Goal: Task Accomplishment & Management: Complete application form

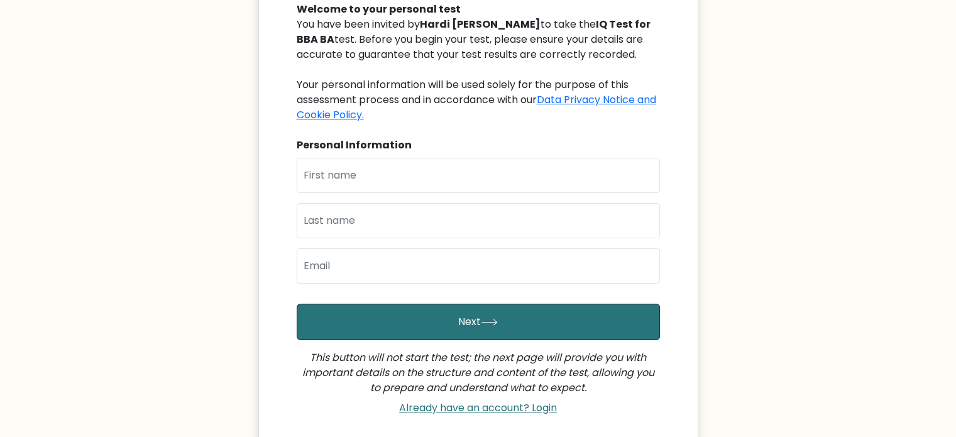
scroll to position [152, 0]
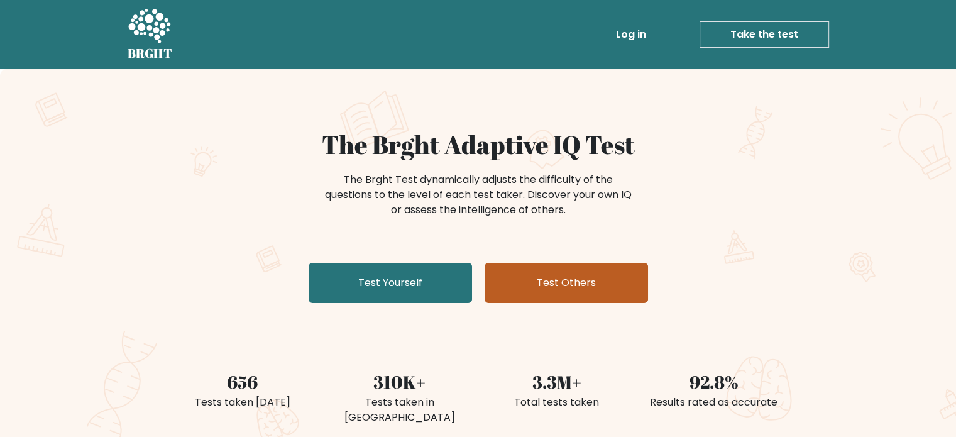
click at [554, 279] on link "Test Others" at bounding box center [566, 283] width 163 height 40
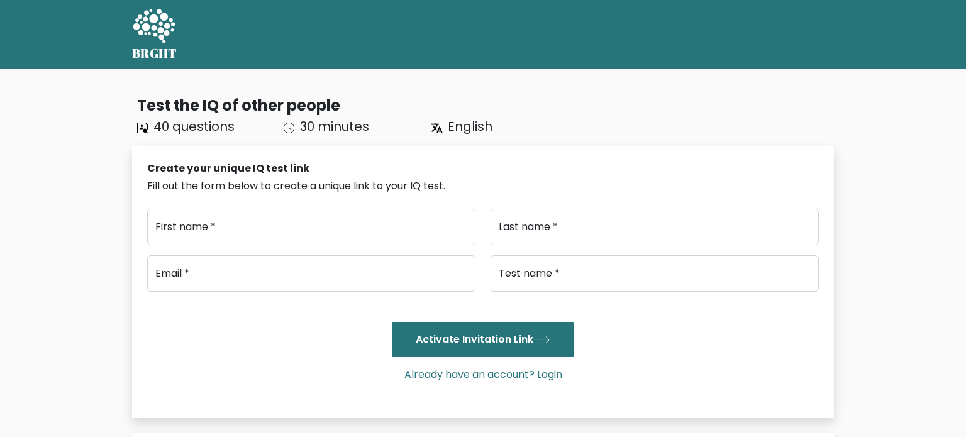
type input "..."
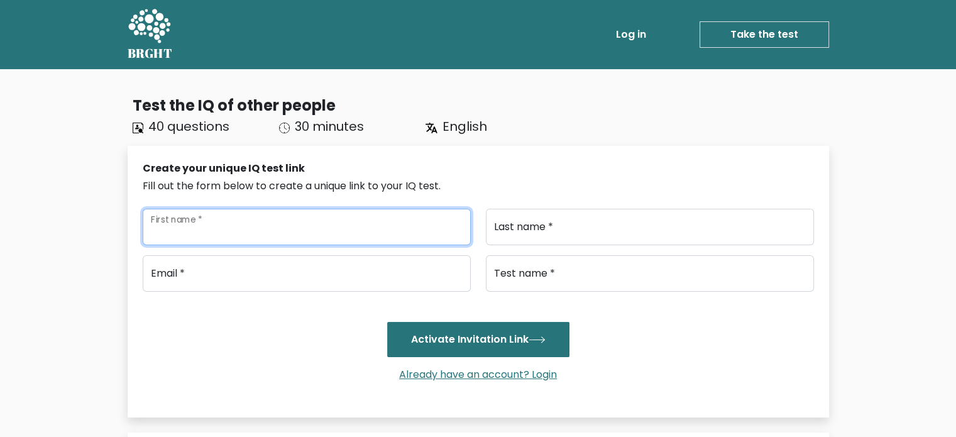
click at [329, 230] on input "First name *" at bounding box center [307, 227] width 328 height 36
type input "Hardi"
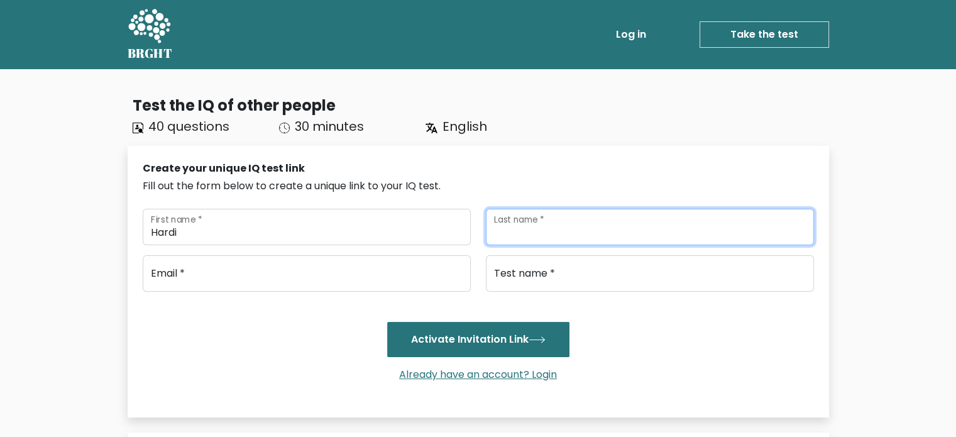
type input "Raval"
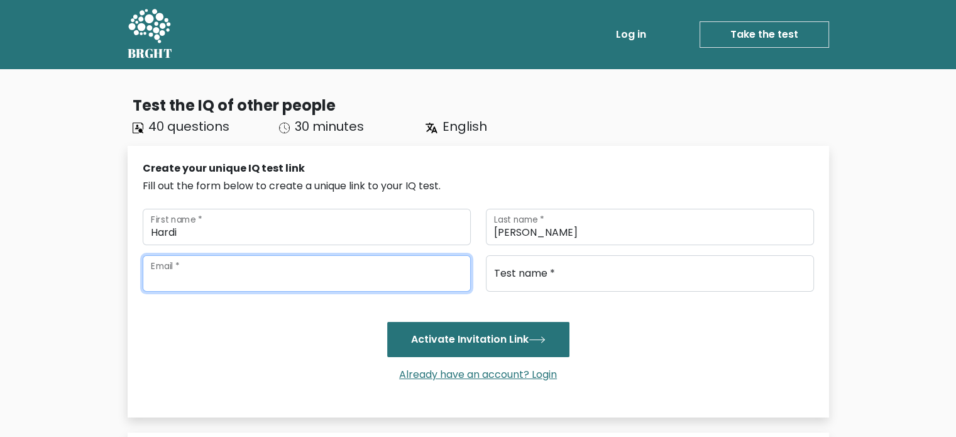
click at [291, 271] on input "email" at bounding box center [307, 273] width 328 height 36
type input "hardiraval.mba@charusat.ac.in"
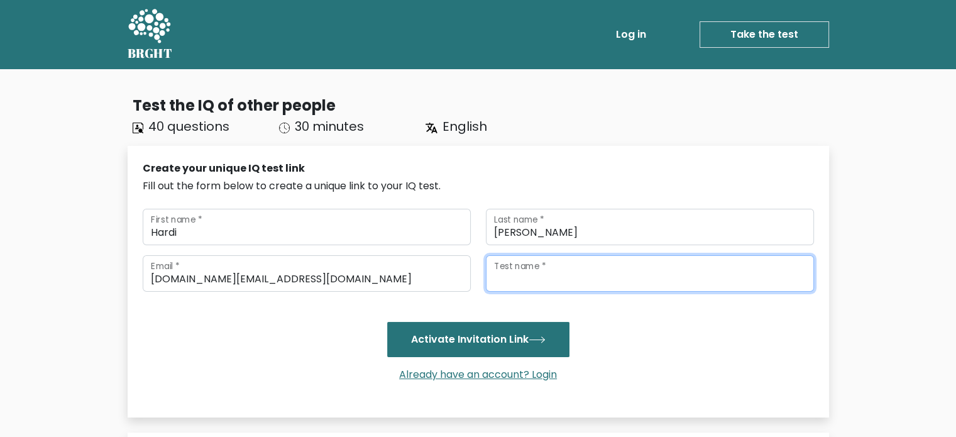
click at [576, 284] on input "Test name *" at bounding box center [650, 273] width 328 height 36
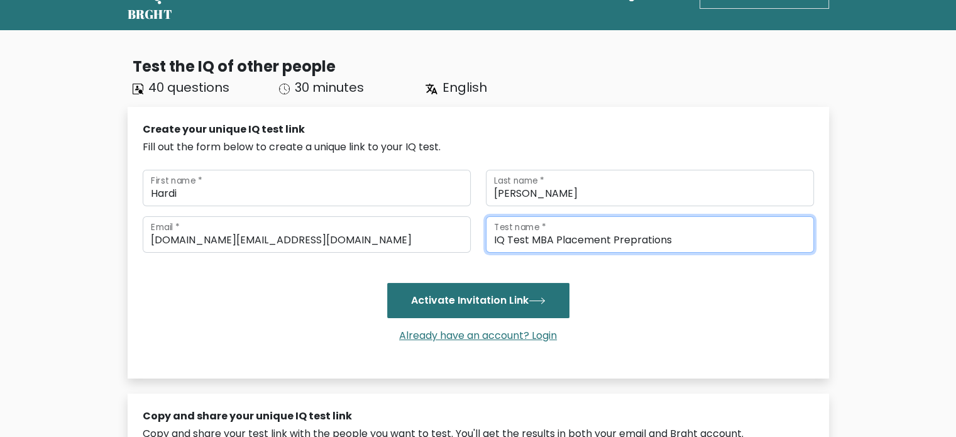
scroll to position [52, 0]
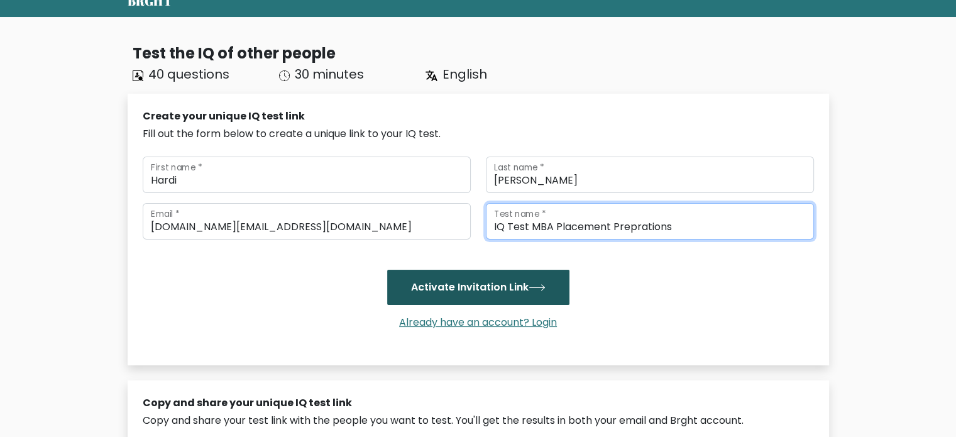
type input "IQ Test MBA Placement Preprations"
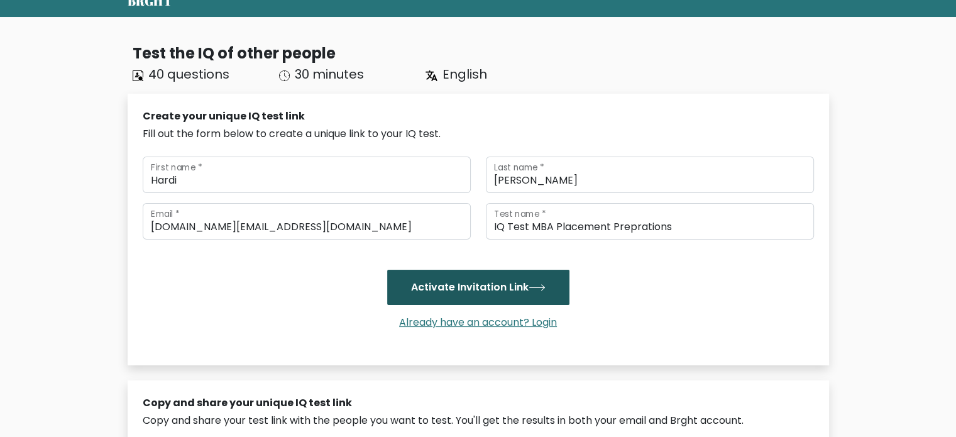
click at [512, 289] on button "Activate Invitation Link" at bounding box center [478, 287] width 182 height 35
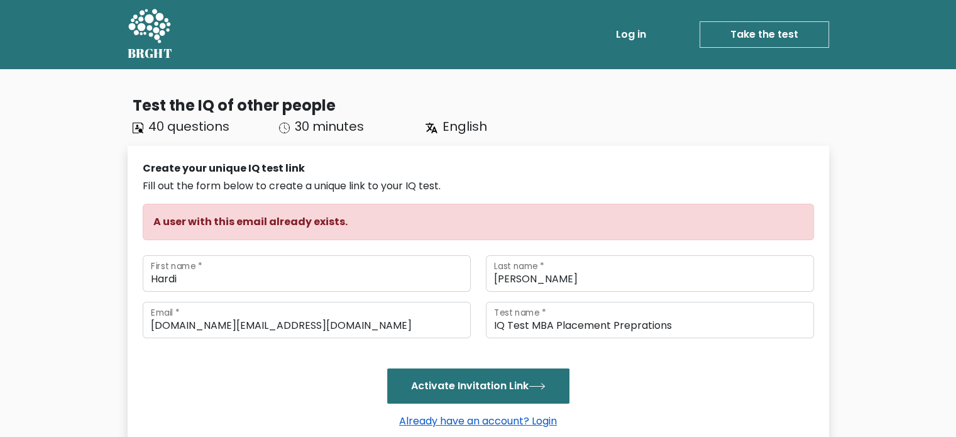
click at [501, 421] on link "Already have an account? Login" at bounding box center [478, 421] width 168 height 14
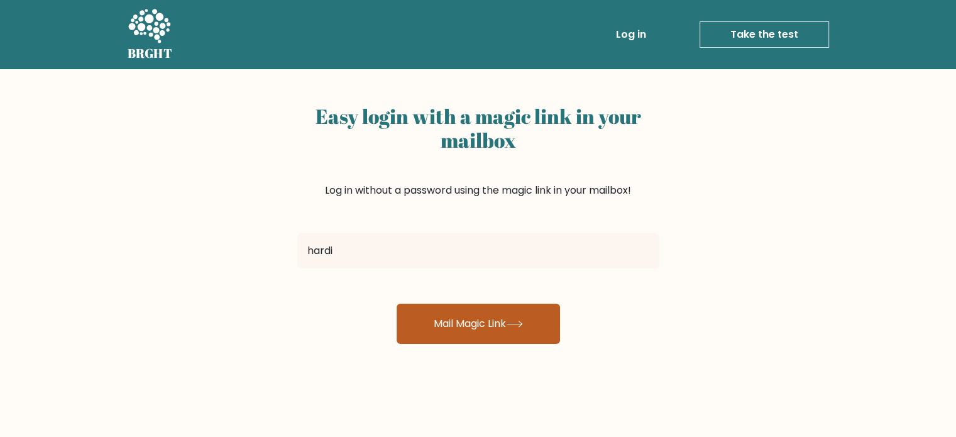
type input "[DOMAIN_NAME][EMAIL_ADDRESS][DOMAIN_NAME]"
click at [467, 329] on button "Mail Magic Link" at bounding box center [478, 324] width 163 height 40
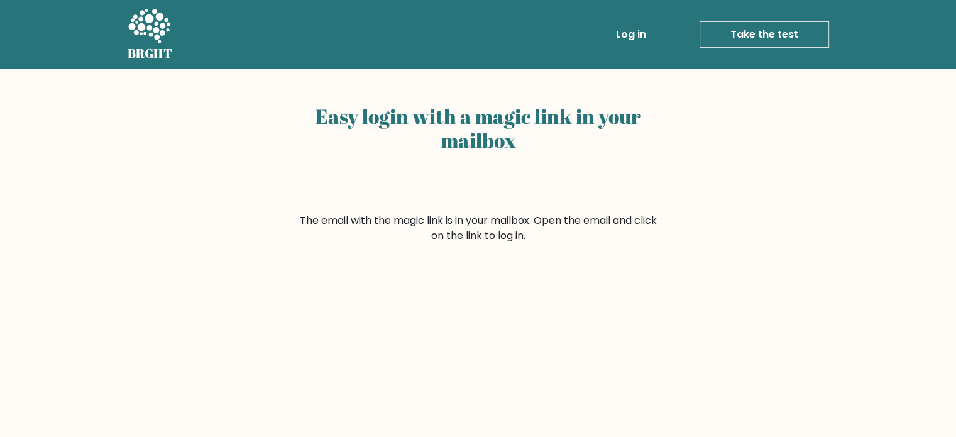
click at [634, 43] on link "Log in" at bounding box center [631, 34] width 40 height 25
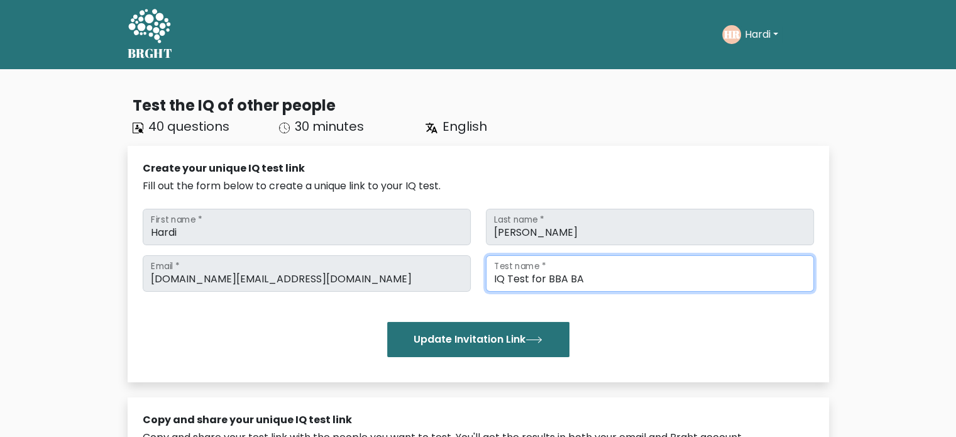
drag, startPoint x: 589, startPoint y: 276, endPoint x: 545, endPoint y: 275, distance: 44.0
click at [545, 275] on input "IQ Test for BBA BA" at bounding box center [650, 273] width 328 height 36
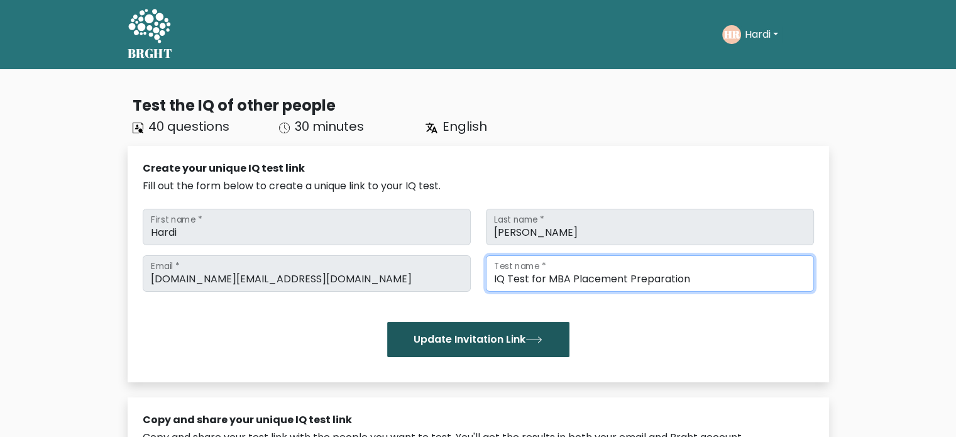
type input "IQ Test for MBA Placement Preparation"
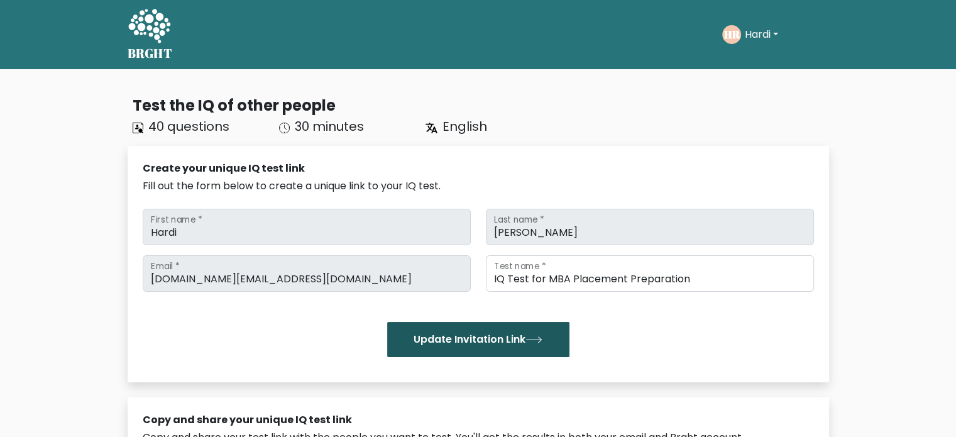
click at [536, 341] on icon "submit" at bounding box center [534, 339] width 17 height 7
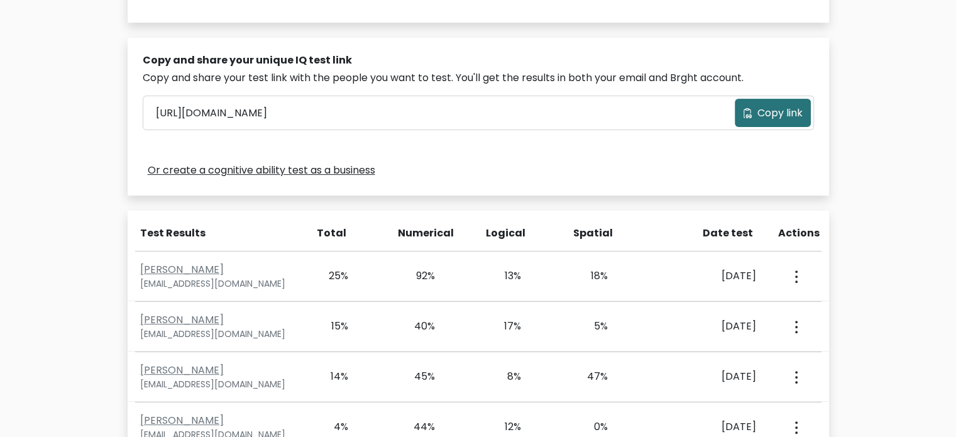
scroll to position [412, 0]
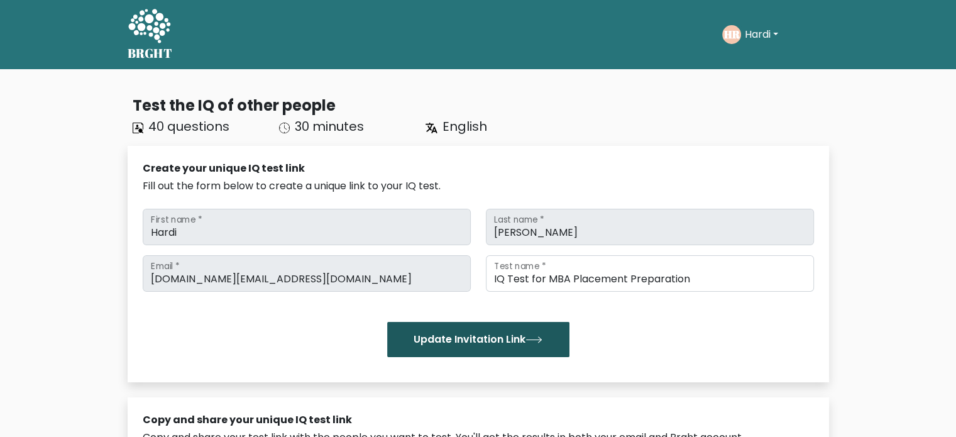
click at [513, 336] on button "Update Invitation Link" at bounding box center [478, 339] width 182 height 35
click at [516, 343] on button "Update Invitation Link" at bounding box center [478, 339] width 182 height 35
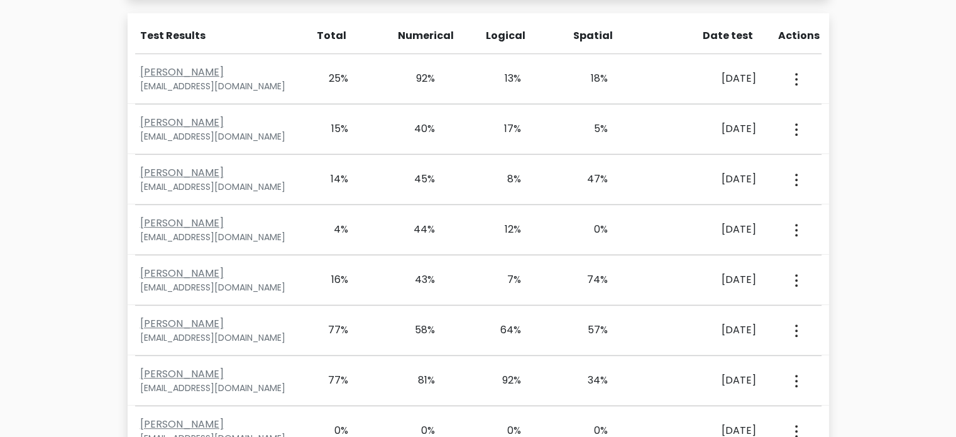
scroll to position [522, 0]
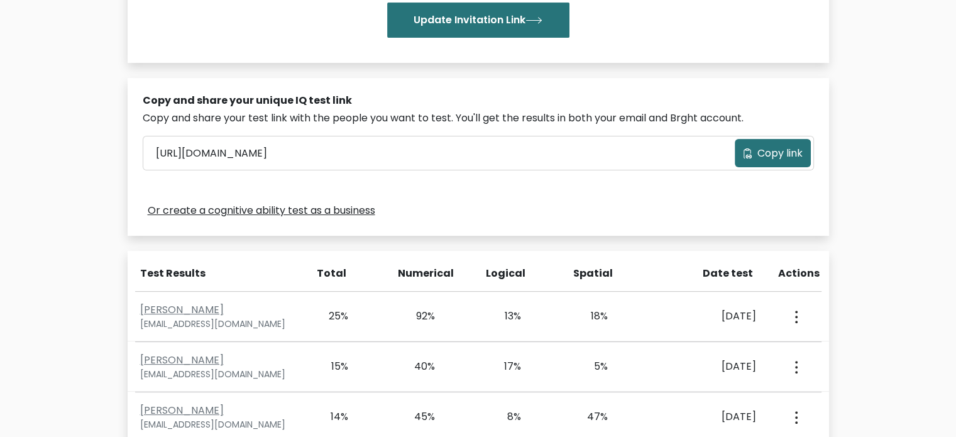
scroll to position [325, 0]
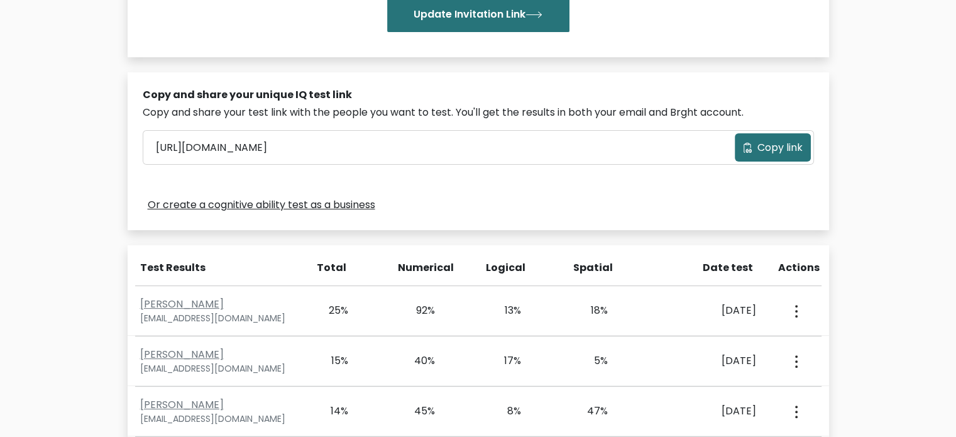
click at [778, 148] on span "Copy link" at bounding box center [780, 147] width 45 height 15
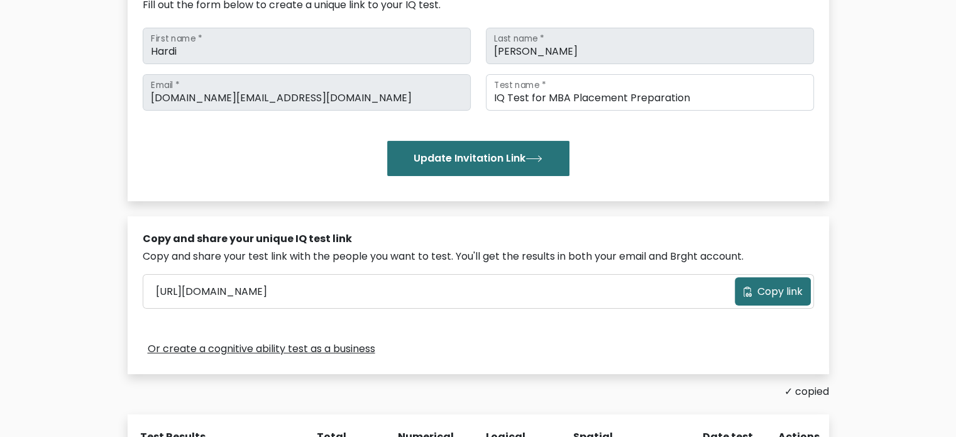
scroll to position [0, 0]
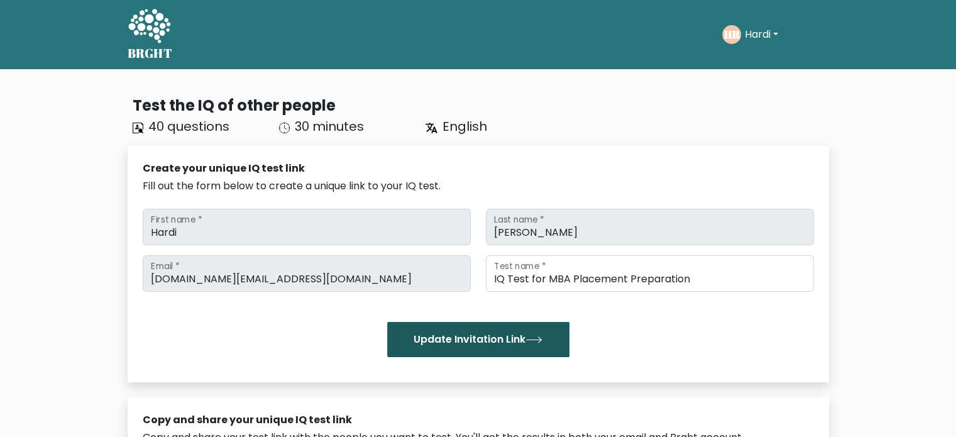
click at [518, 341] on button "Update Invitation Link" at bounding box center [478, 339] width 182 height 35
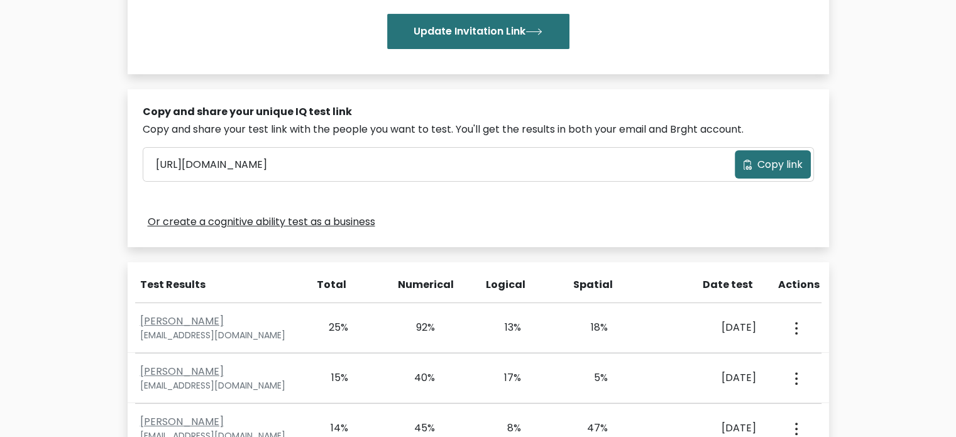
scroll to position [319, 0]
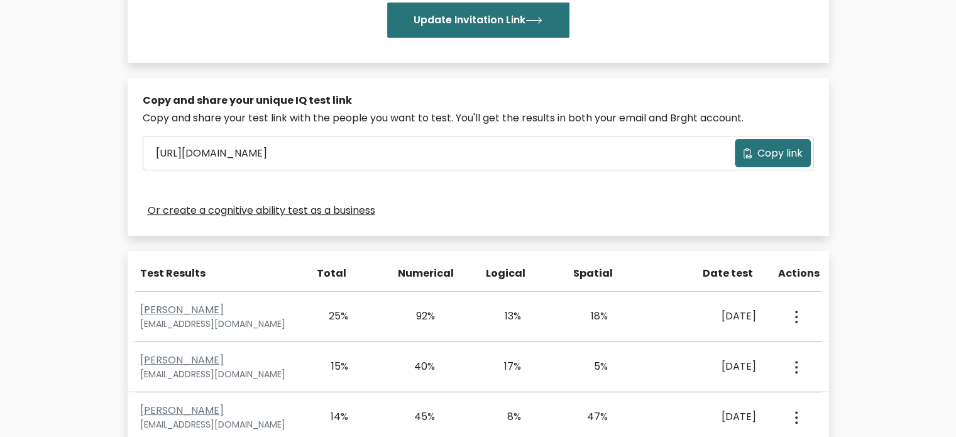
click at [776, 155] on span "Copy link" at bounding box center [780, 153] width 45 height 15
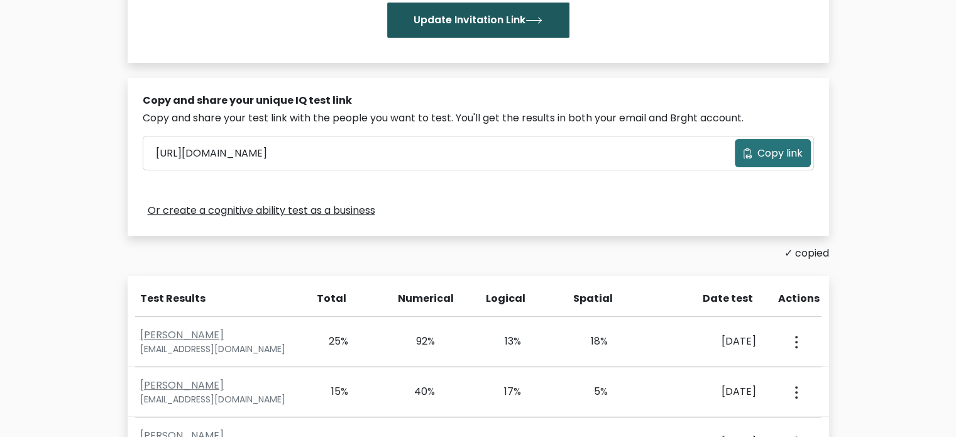
click at [503, 24] on button "Update Invitation Link" at bounding box center [478, 20] width 182 height 35
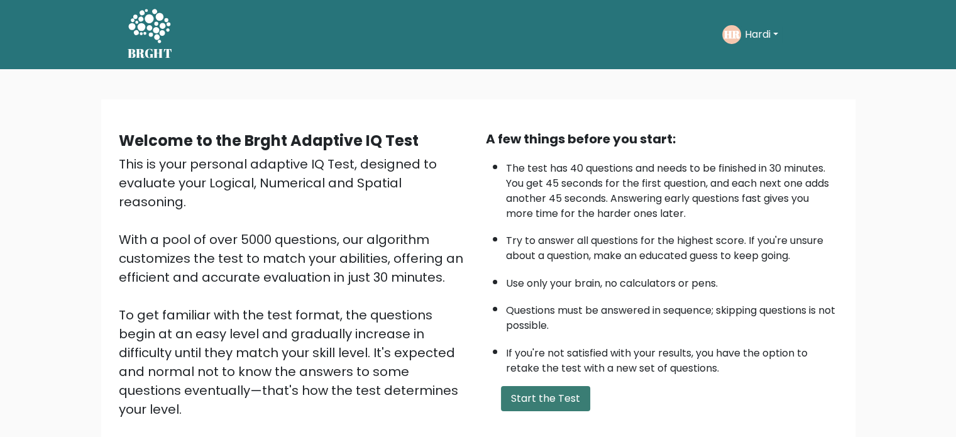
click at [555, 399] on button "Start the Test" at bounding box center [545, 398] width 89 height 25
click at [546, 329] on li "Questions must be answered in sequence; skipping questions is not possible." at bounding box center [672, 315] width 332 height 36
click at [536, 401] on button "Start the Test" at bounding box center [545, 398] width 89 height 25
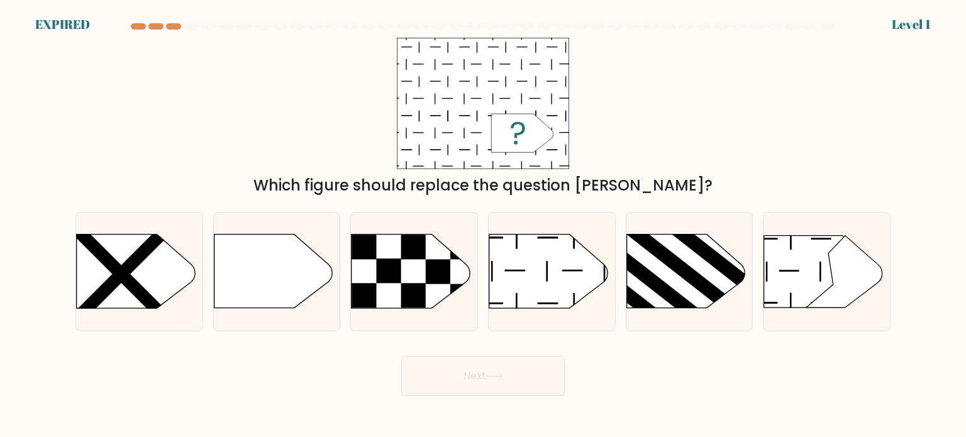
click at [800, 80] on div "Which figure should replace the question [PERSON_NAME]?" at bounding box center [483, 117] width 830 height 159
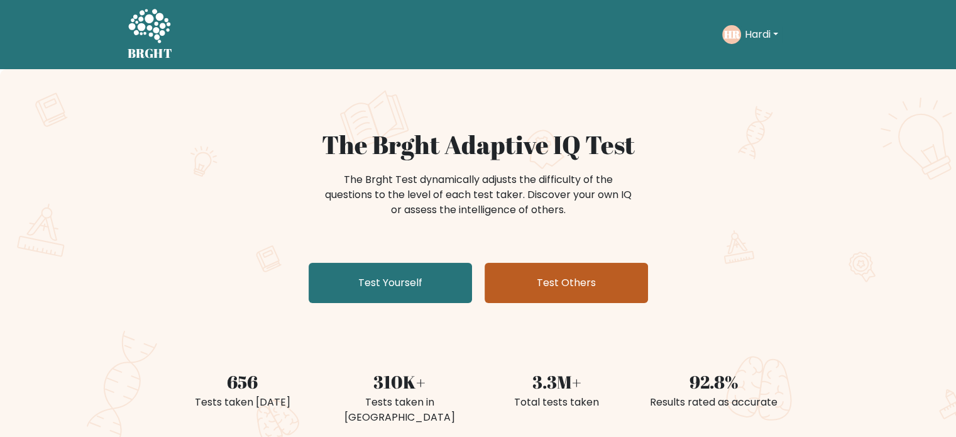
click at [560, 286] on link "Test Others" at bounding box center [566, 283] width 163 height 40
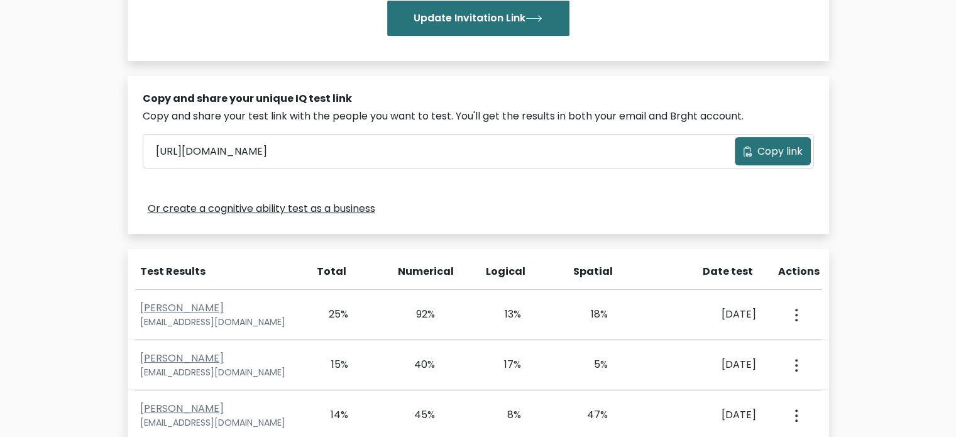
scroll to position [302, 0]
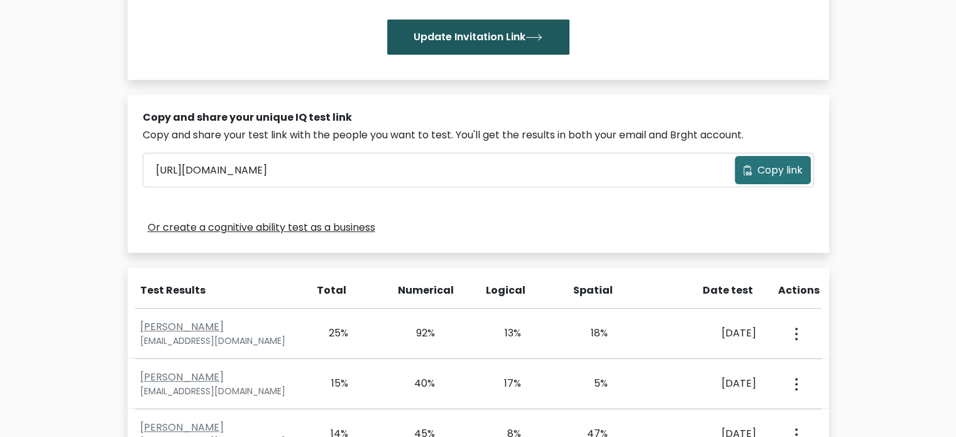
click at [458, 40] on button "Update Invitation Link" at bounding box center [478, 36] width 182 height 35
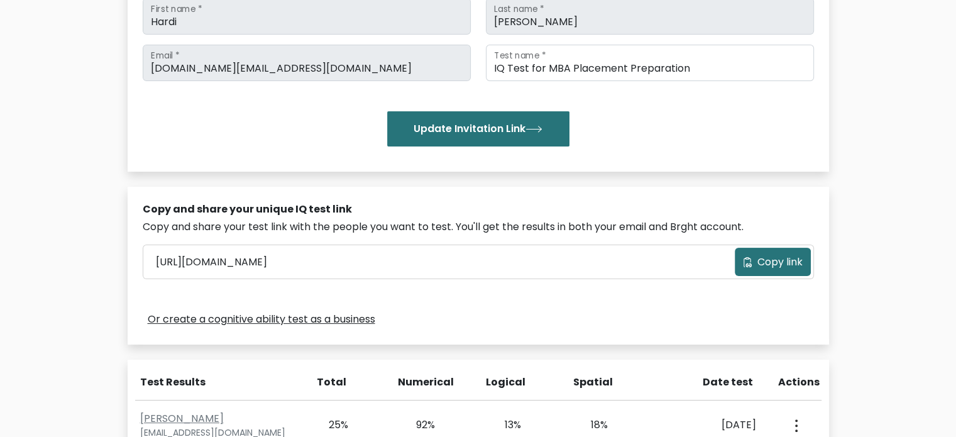
scroll to position [204, 0]
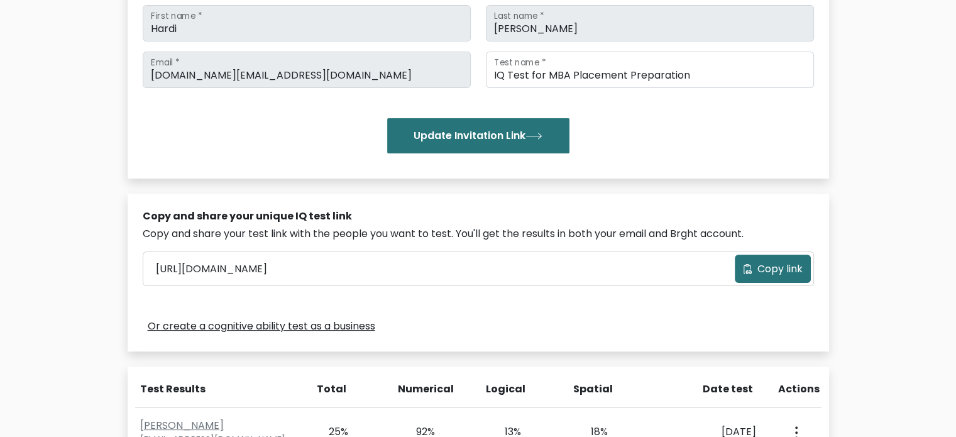
click at [784, 268] on span "Copy link" at bounding box center [780, 269] width 45 height 15
